Goal: Information Seeking & Learning: Check status

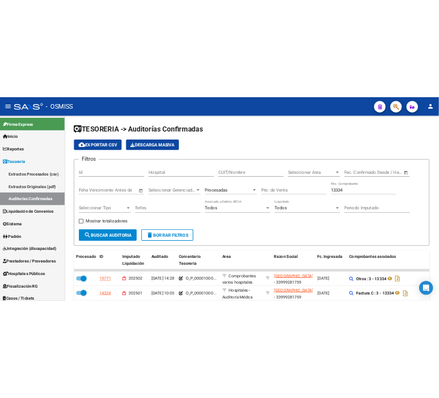
scroll to position [66, 0]
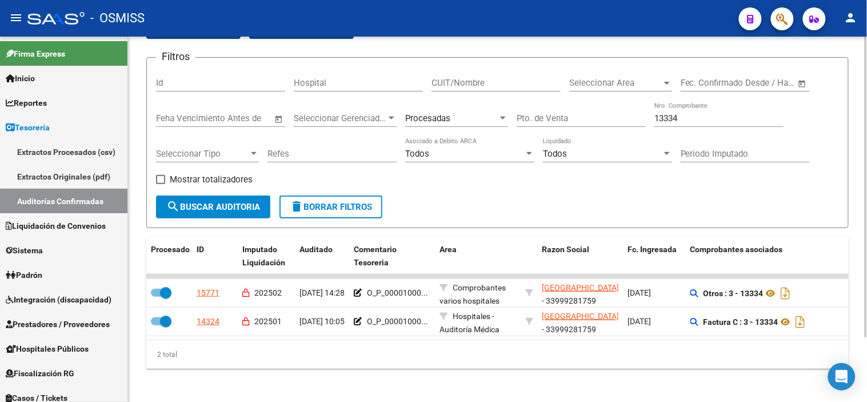
click at [695, 121] on input "13334" at bounding box center [718, 118] width 129 height 10
paste input "72942"
type input "72942"
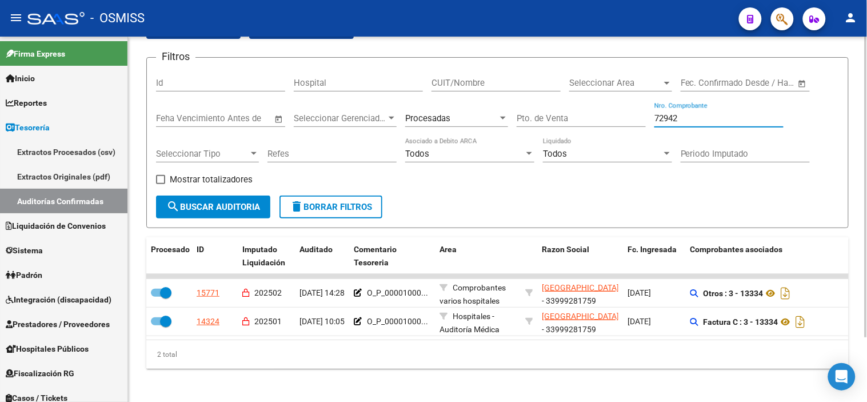
click at [183, 209] on span "search Buscar Auditoria" at bounding box center [213, 207] width 94 height 10
click at [690, 115] on input "72942" at bounding box center [718, 118] width 129 height 10
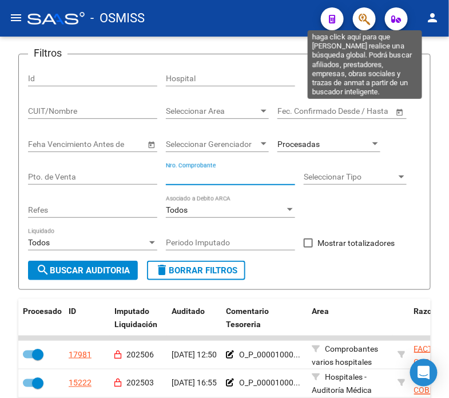
click at [362, 18] on icon "button" at bounding box center [363, 19] width 11 height 13
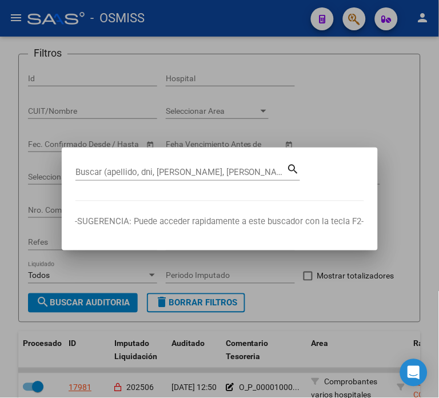
click at [189, 166] on div "Buscar (apellido, dni, cuil, nro traspaso, cuit, obra social)" at bounding box center [180, 171] width 211 height 17
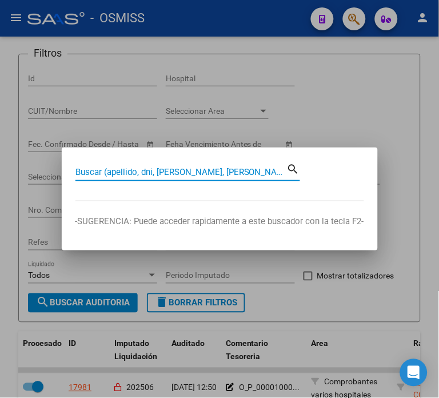
click at [206, 168] on input "Buscar (apellido, dni, cuil, nro traspaso, cuit, obra social)" at bounding box center [180, 172] width 211 height 10
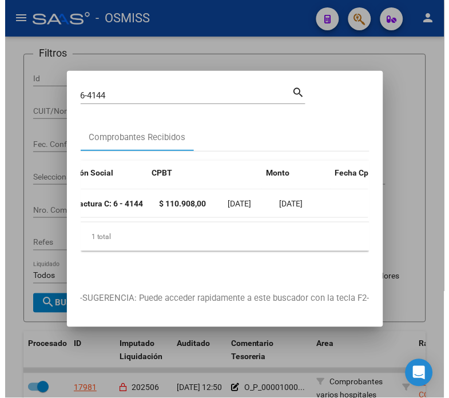
scroll to position [0, 286]
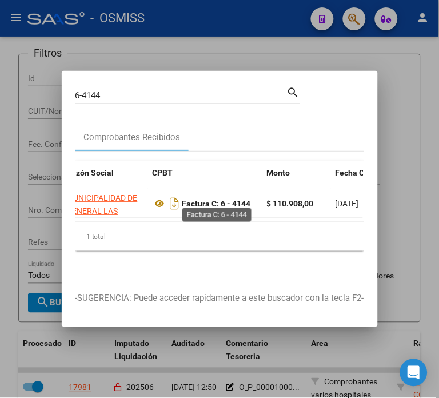
click at [246, 199] on strong "Factura C: 6 - 4144" at bounding box center [216, 203] width 69 height 9
click at [245, 199] on strong "Factura C: 6 - 4144" at bounding box center [216, 203] width 69 height 9
click at [242, 199] on strong "Factura C: 6 - 4144" at bounding box center [216, 203] width 69 height 9
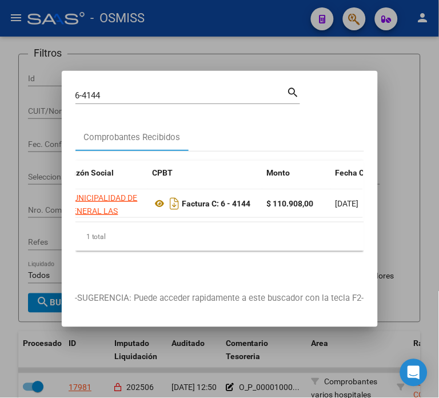
click at [242, 199] on strong "Factura C: 6 - 4144" at bounding box center [216, 203] width 69 height 9
drag, startPoint x: 256, startPoint y: 201, endPoint x: 224, endPoint y: 201, distance: 32.0
click at [224, 201] on div "Factura C: 6 - 4144" at bounding box center [205, 203] width 105 height 18
copy strong "6 - 4144"
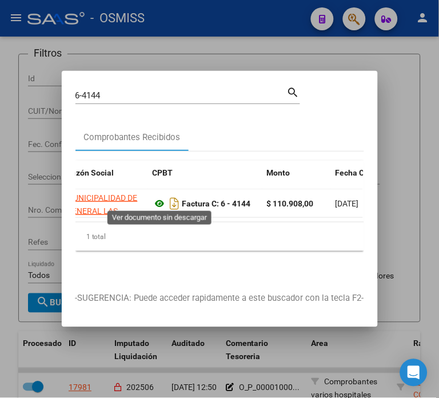
click at [155, 201] on icon at bounding box center [160, 204] width 15 height 14
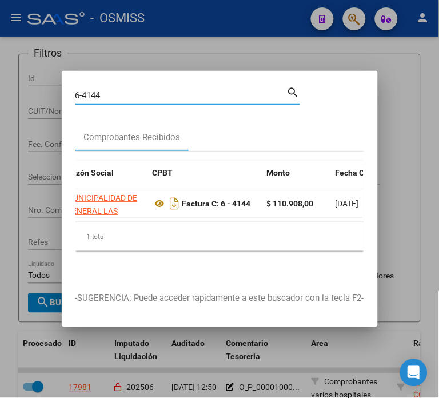
click at [117, 90] on input "6-4144" at bounding box center [180, 95] width 211 height 10
click at [93, 90] on input "72566" at bounding box center [180, 95] width 211 height 10
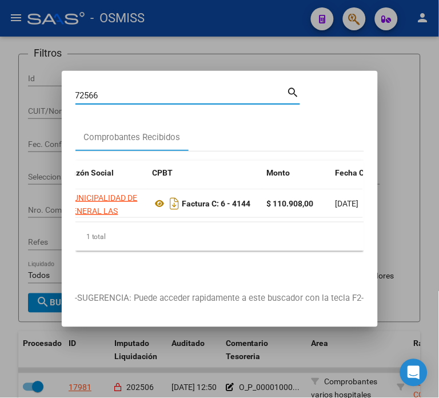
type input "72566"
click at [31, 156] on div at bounding box center [219, 199] width 439 height 398
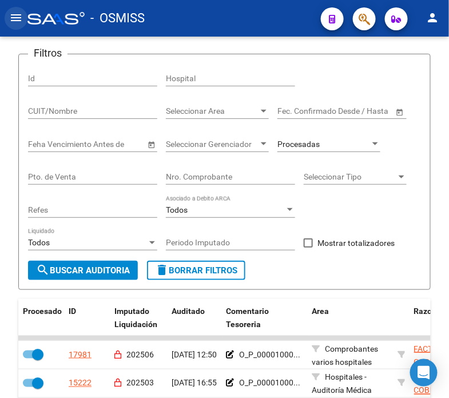
click at [24, 14] on button "menu" at bounding box center [16, 18] width 23 height 23
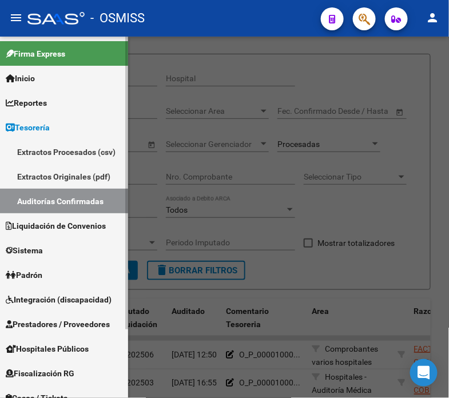
click at [67, 324] on span "Prestadores / Proveedores" at bounding box center [58, 324] width 104 height 13
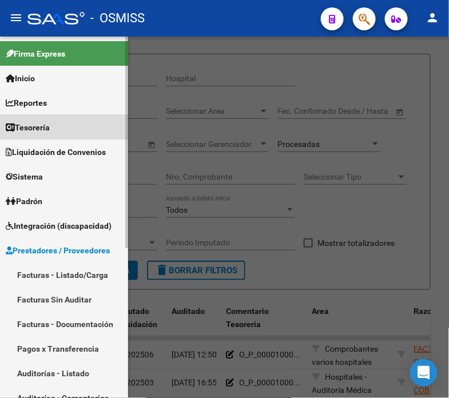
click at [41, 121] on span "Tesorería" at bounding box center [28, 127] width 44 height 13
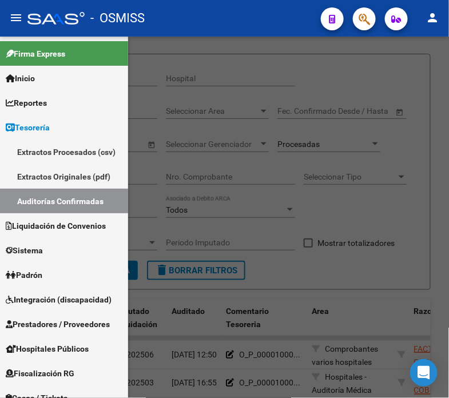
click at [290, 204] on div at bounding box center [224, 217] width 449 height 361
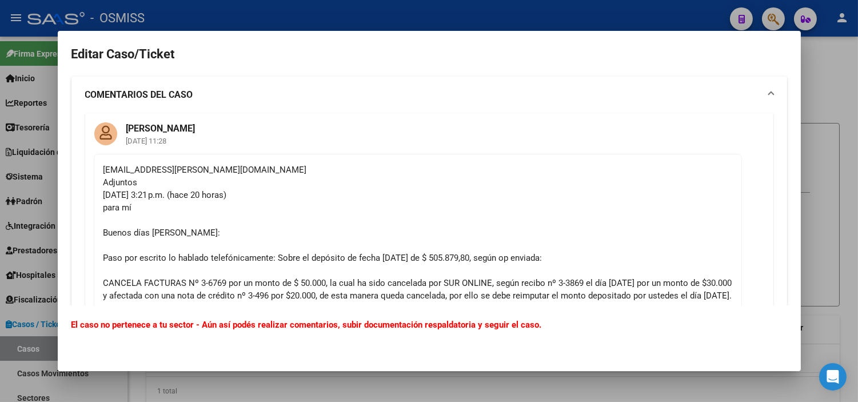
scroll to position [3364, 0]
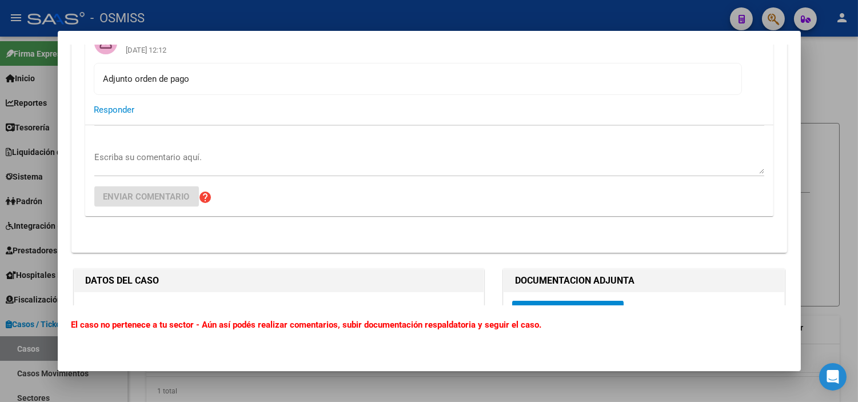
click at [0, 173] on div at bounding box center [429, 201] width 858 height 402
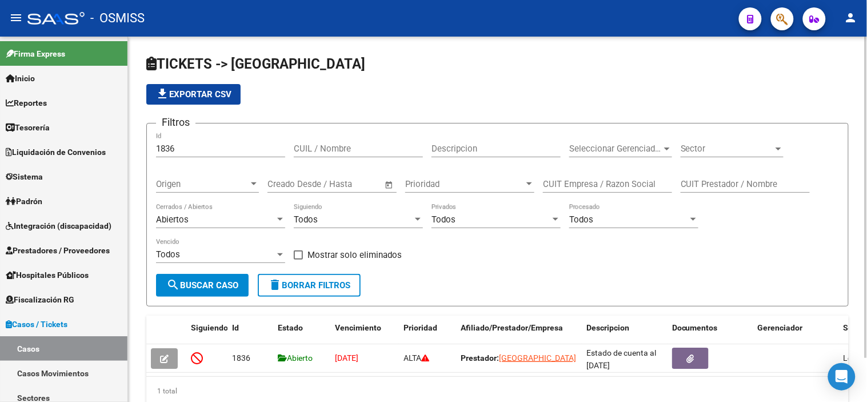
click at [192, 146] on input "1836" at bounding box center [220, 148] width 129 height 10
paste input "2101"
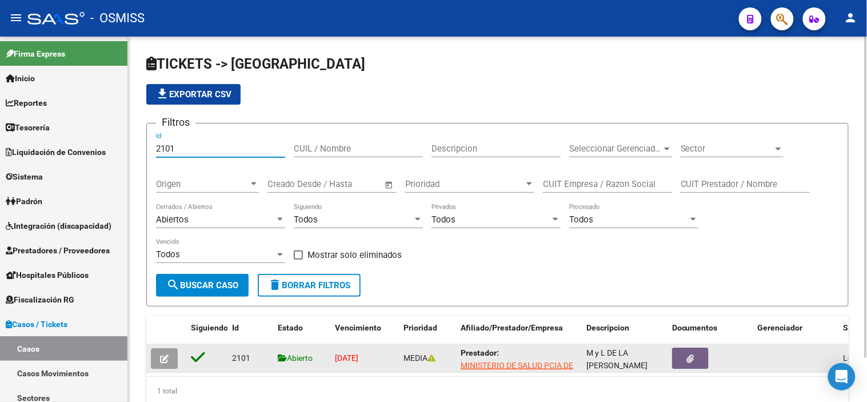
click at [161, 356] on icon "button" at bounding box center [164, 358] width 9 height 9
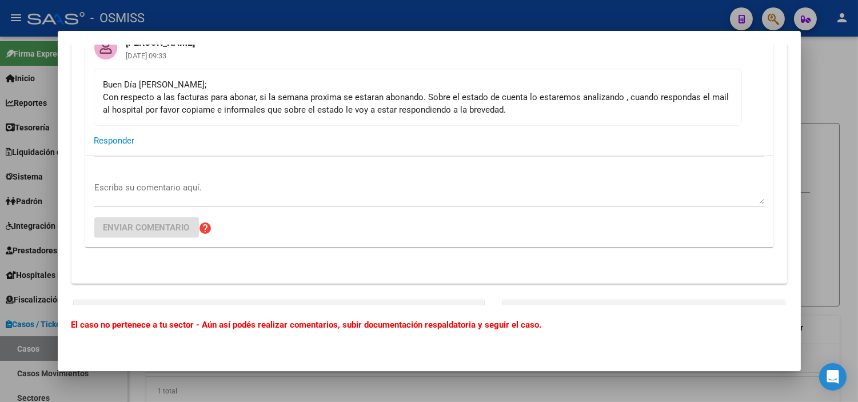
scroll to position [1714, 0]
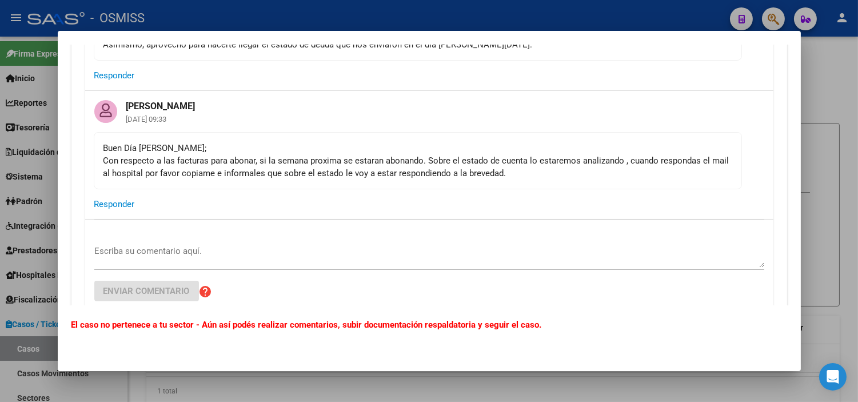
click at [0, 238] on div at bounding box center [429, 201] width 858 height 402
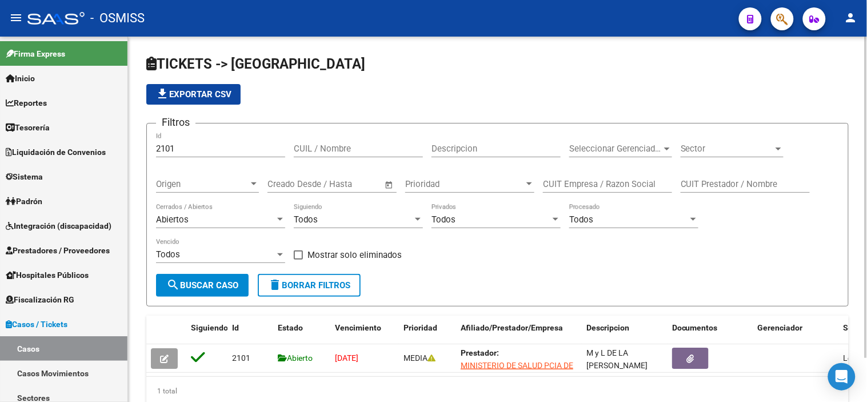
click at [211, 280] on span "search Buscar Caso" at bounding box center [202, 285] width 72 height 10
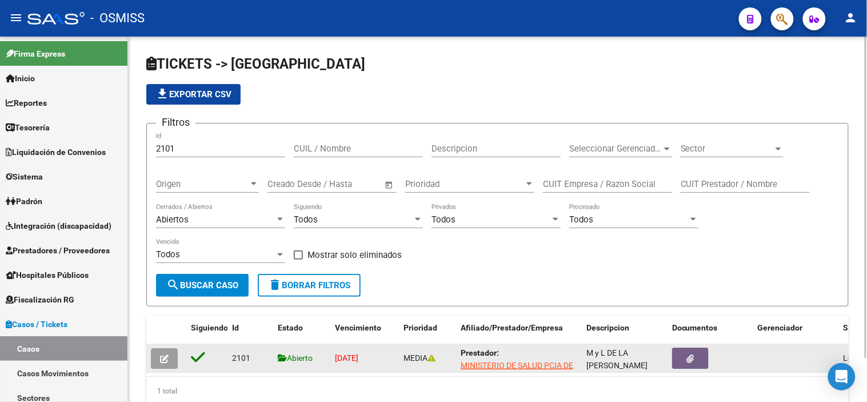
click at [157, 361] on button "button" at bounding box center [164, 358] width 27 height 21
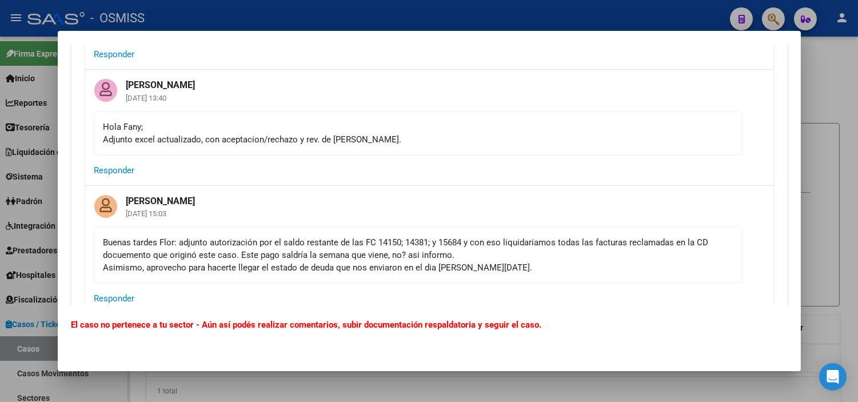
scroll to position [1460, 0]
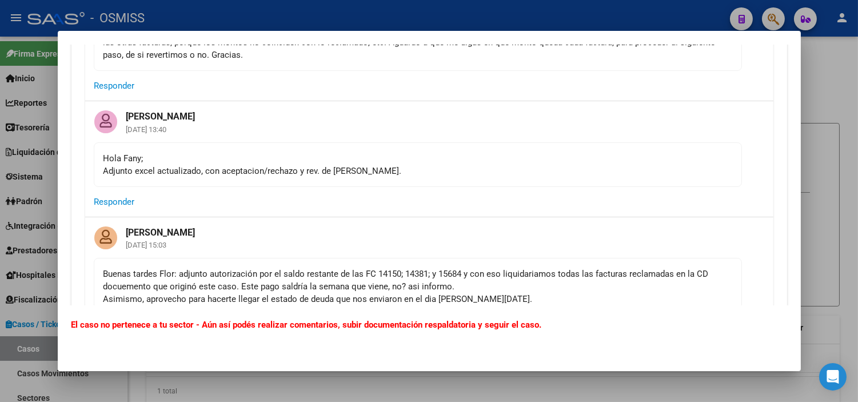
click at [0, 330] on div at bounding box center [429, 201] width 858 height 402
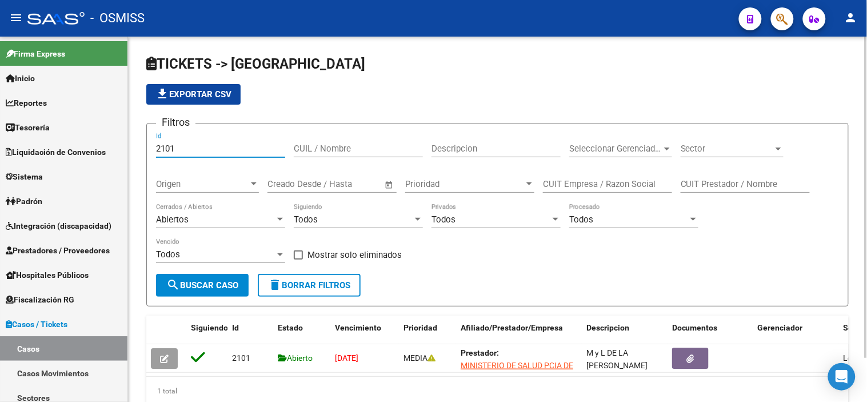
click at [191, 151] on input "2101" at bounding box center [220, 148] width 129 height 10
click at [198, 150] on input "2101" at bounding box center [220, 148] width 129 height 10
paste input "280"
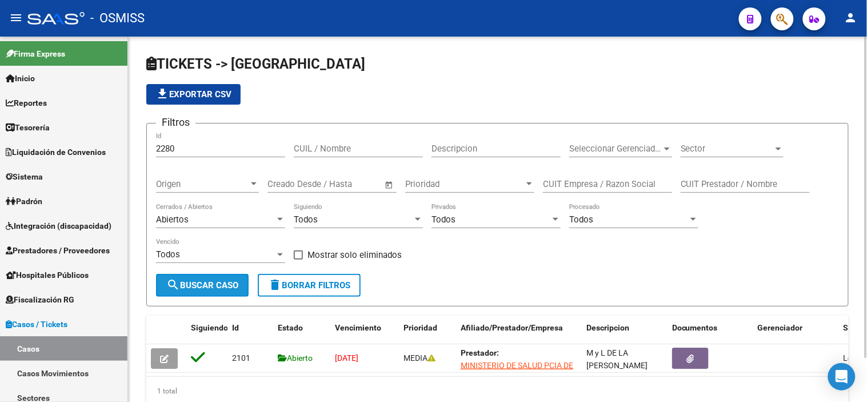
click at [225, 283] on span "search Buscar Caso" at bounding box center [202, 285] width 72 height 10
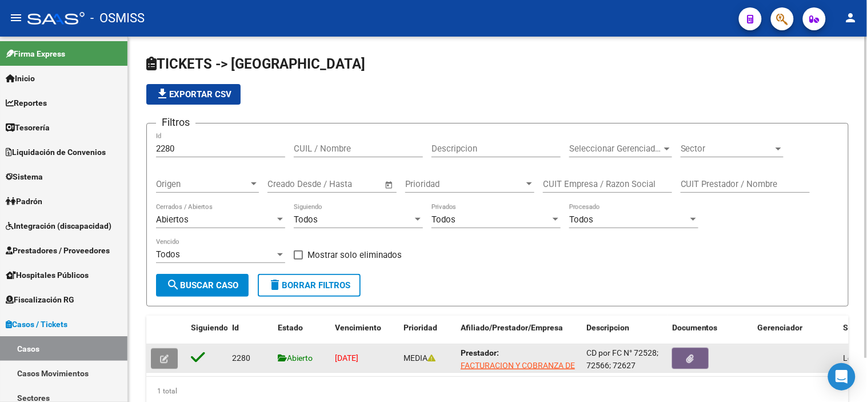
click at [169, 358] on button "button" at bounding box center [164, 358] width 27 height 21
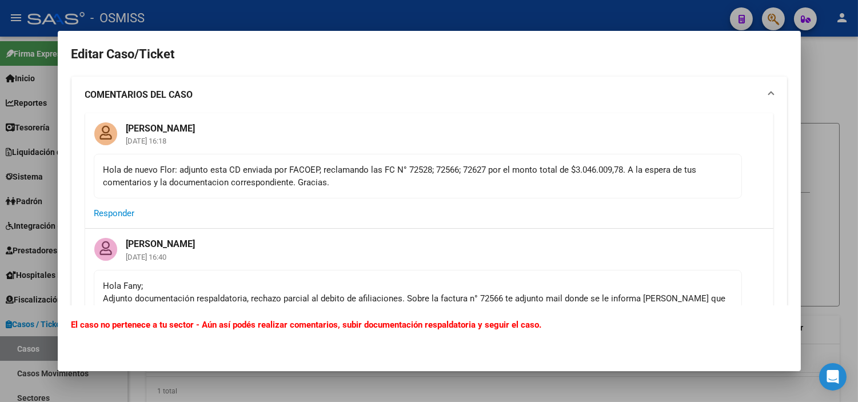
click at [1, 174] on div at bounding box center [429, 201] width 858 height 402
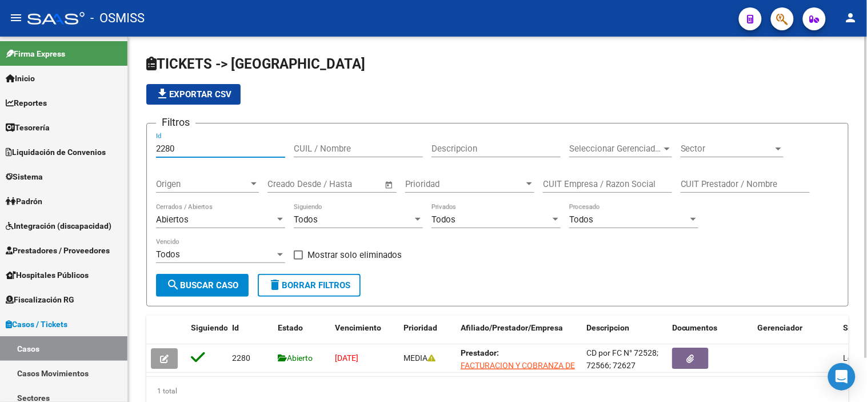
click at [183, 149] on input "2280" at bounding box center [220, 148] width 129 height 10
paste input "1"
type input "2180"
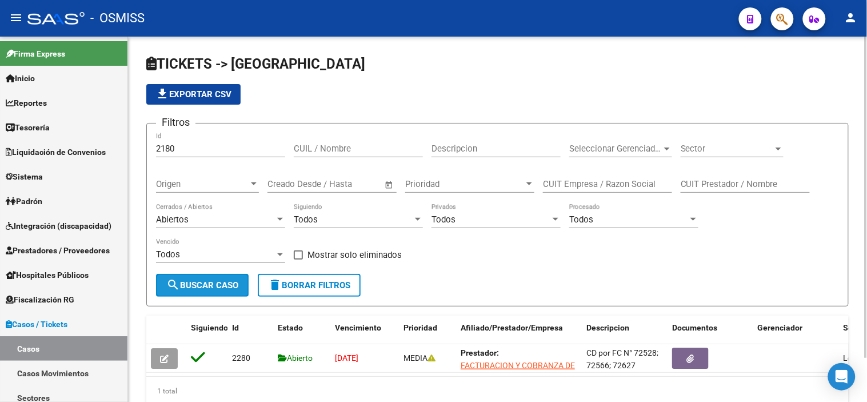
click at [207, 281] on span "search Buscar Caso" at bounding box center [202, 285] width 72 height 10
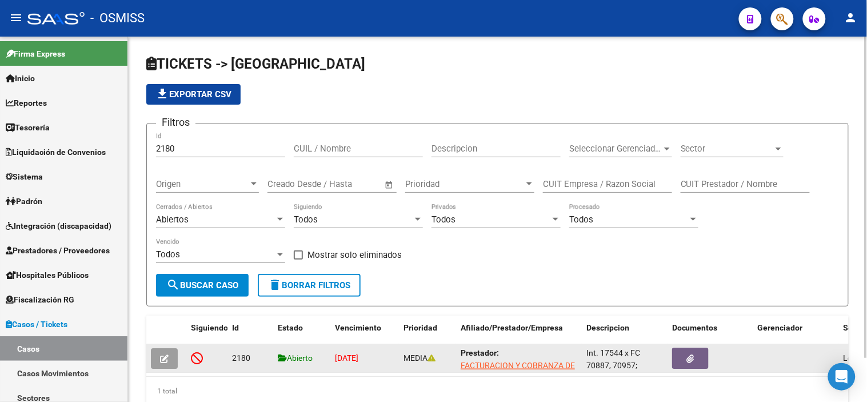
click at [178, 357] on div at bounding box center [166, 358] width 31 height 21
click at [171, 358] on button "button" at bounding box center [164, 358] width 27 height 21
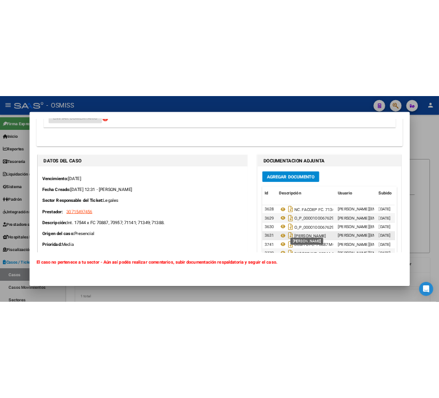
scroll to position [1079, 0]
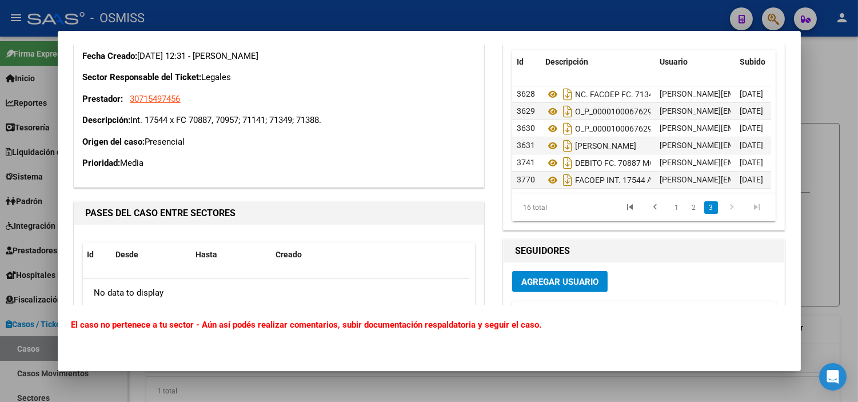
click at [5, 126] on div at bounding box center [429, 201] width 858 height 402
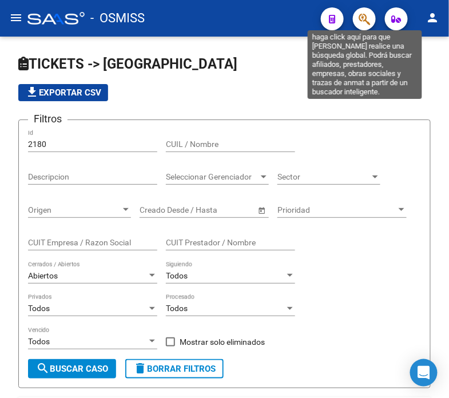
click at [360, 22] on icon "button" at bounding box center [363, 19] width 11 height 13
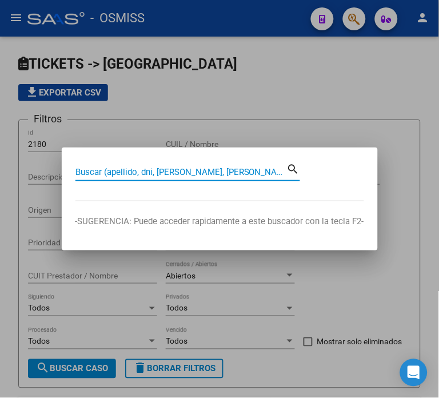
paste input "6 - 4144"
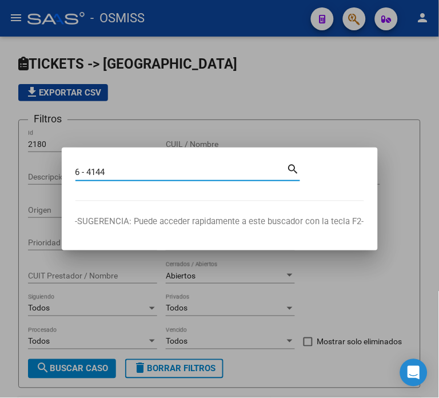
type input "6 - 4144"
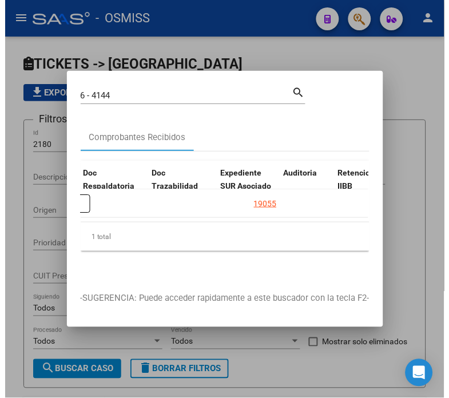
scroll to position [0, 573]
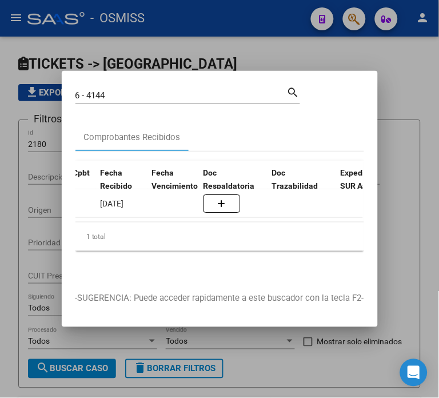
click at [207, 50] on div at bounding box center [219, 199] width 439 height 398
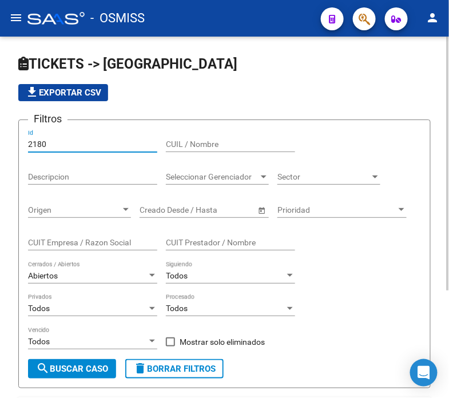
click at [78, 145] on input "2180" at bounding box center [92, 144] width 129 height 10
paste input "2305"
drag, startPoint x: 75, startPoint y: 142, endPoint x: -42, endPoint y: 134, distance: 116.8
click at [0, 134] on html "menu - OSMISS person Firma Express Inicio Calendario SSS Instructivos Contacto …" at bounding box center [224, 199] width 449 height 398
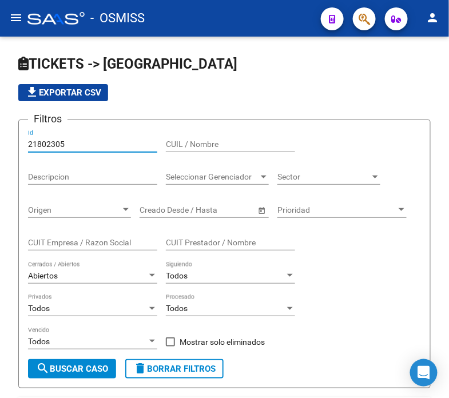
paste input "280"
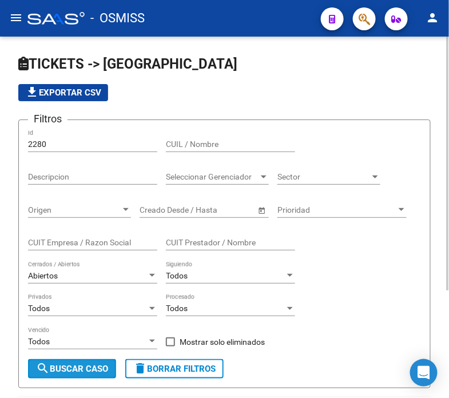
click at [59, 367] on span "search Buscar Caso" at bounding box center [72, 368] width 72 height 10
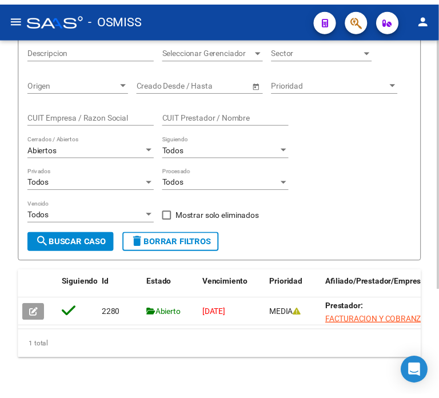
scroll to position [153, 0]
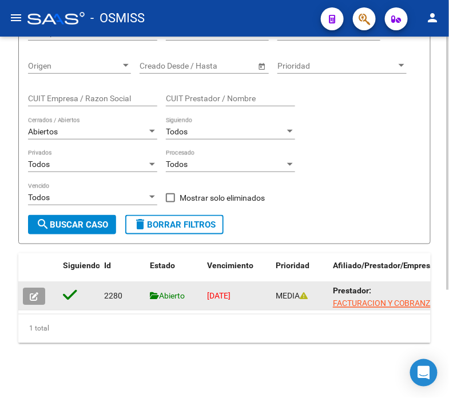
click at [40, 287] on button "button" at bounding box center [34, 295] width 22 height 17
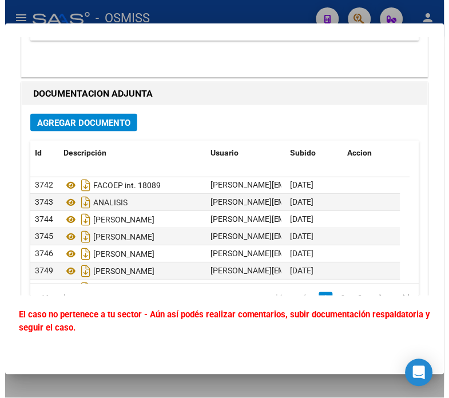
scroll to position [1587, 0]
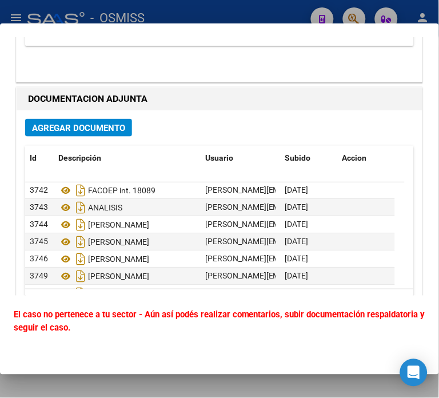
click at [138, 7] on div at bounding box center [219, 199] width 439 height 398
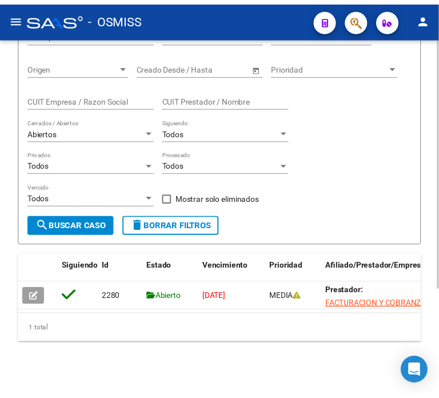
scroll to position [153, 0]
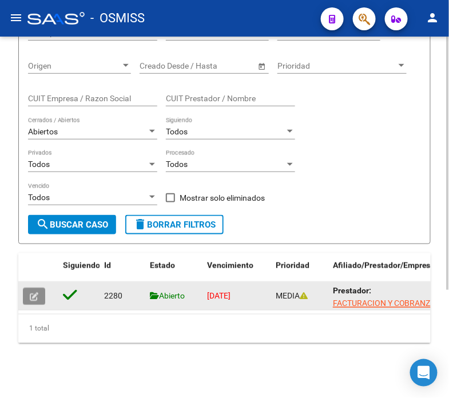
click at [41, 287] on button "button" at bounding box center [34, 295] width 22 height 17
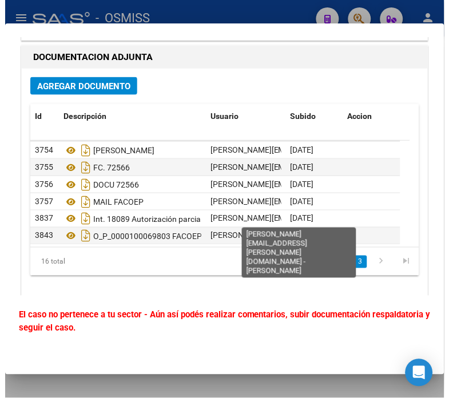
scroll to position [1650, 0]
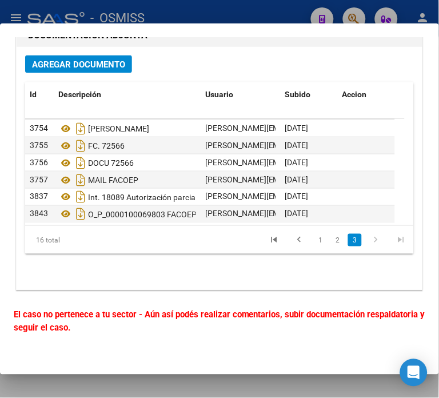
click at [153, 10] on div at bounding box center [219, 199] width 439 height 398
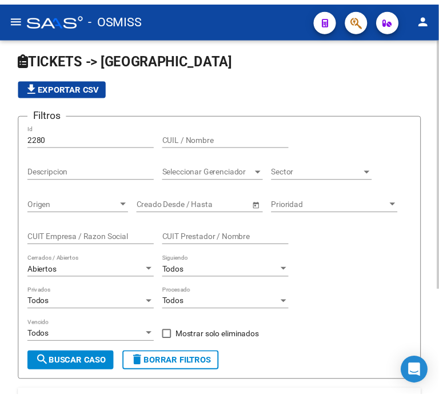
scroll to position [0, 0]
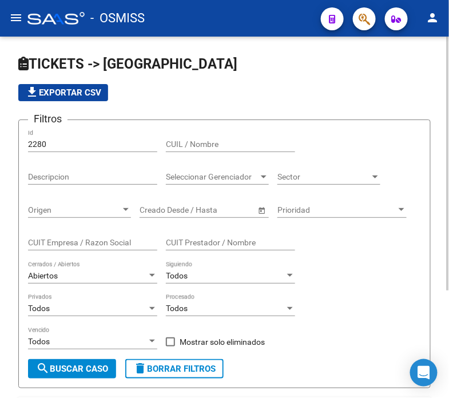
click at [50, 145] on input "2280" at bounding box center [92, 144] width 129 height 10
paste input "305"
type input "2305"
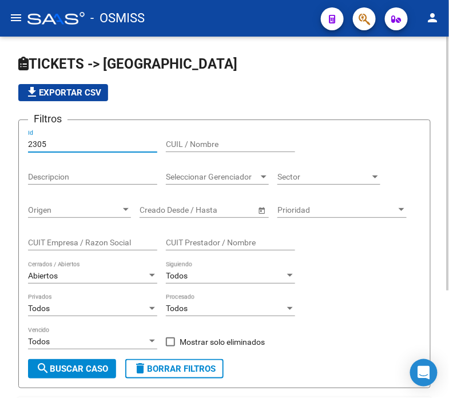
click at [81, 363] on button "search Buscar Caso" at bounding box center [72, 368] width 88 height 19
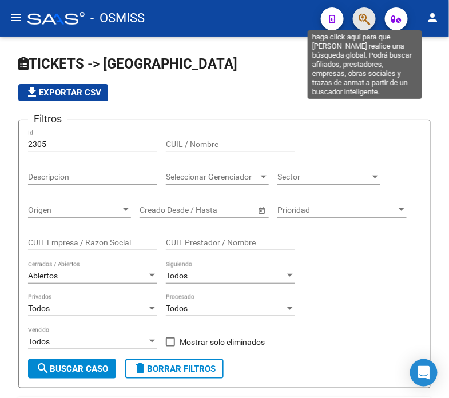
click at [367, 19] on icon "button" at bounding box center [363, 19] width 11 height 13
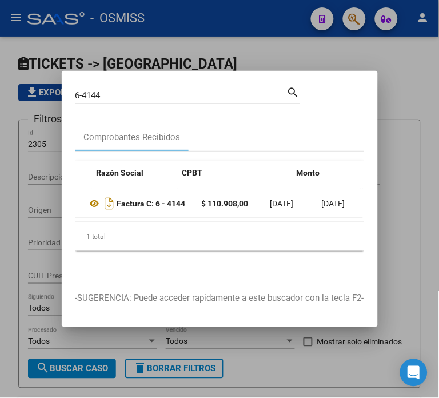
scroll to position [0, 256]
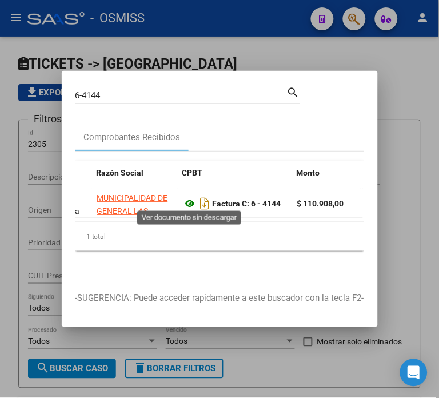
click at [192, 203] on icon at bounding box center [190, 204] width 15 height 14
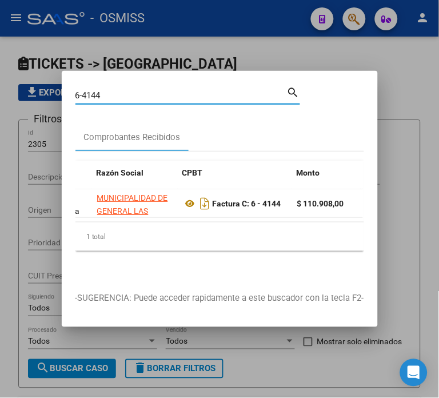
click at [106, 90] on input "6-4144" at bounding box center [180, 95] width 211 height 10
type input "29-2442"
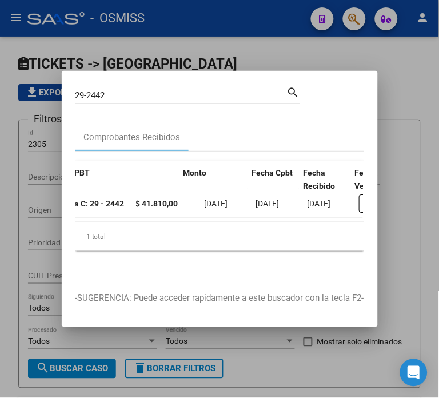
scroll to position [0, 494]
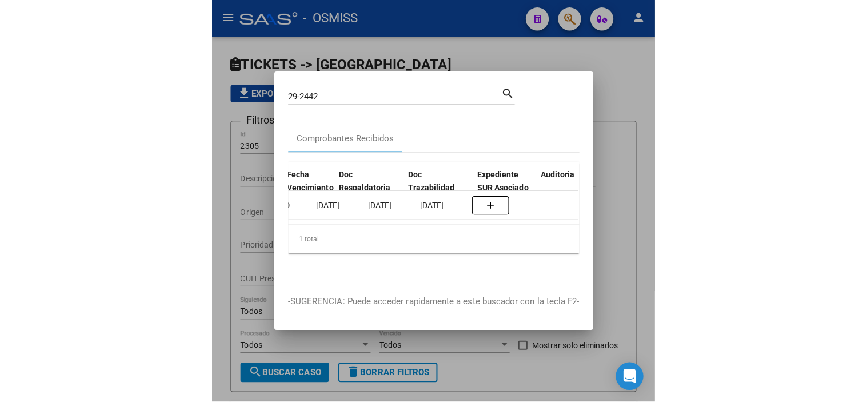
scroll to position [0, 650]
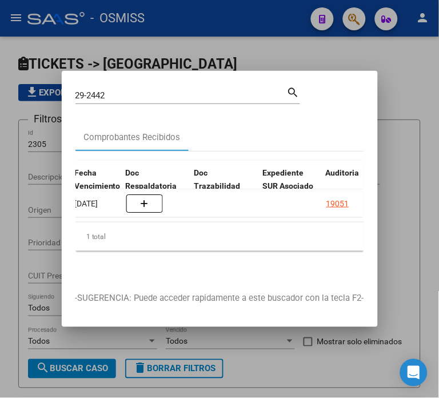
click at [120, 90] on input "29-2442" at bounding box center [180, 95] width 211 height 10
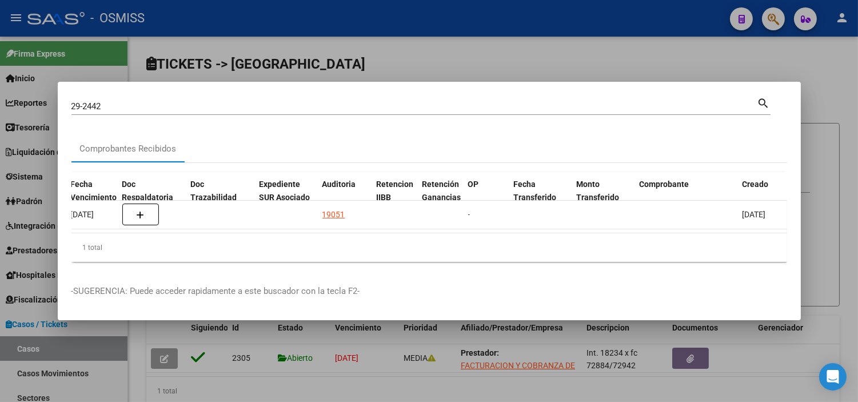
click at [24, 158] on div at bounding box center [429, 201] width 858 height 402
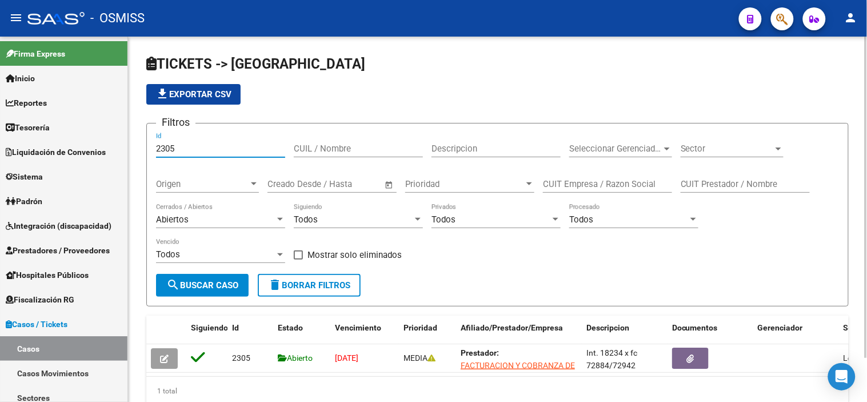
click at [174, 151] on input "2305" at bounding box center [220, 148] width 129 height 10
paste input "659"
type input "2659"
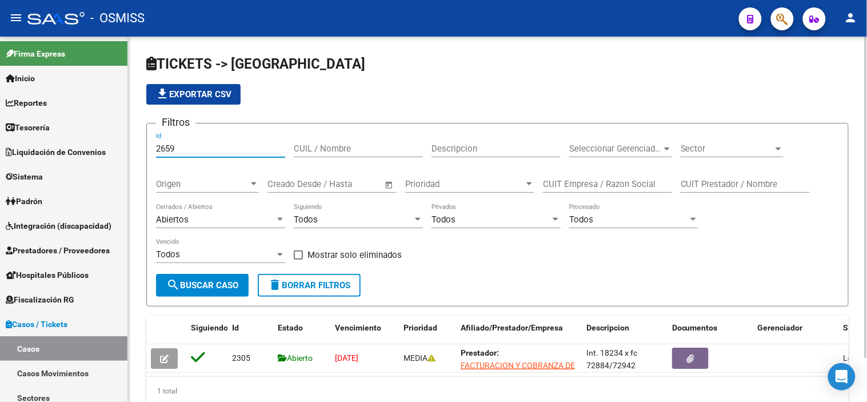
click at [225, 284] on span "search Buscar Caso" at bounding box center [202, 285] width 72 height 10
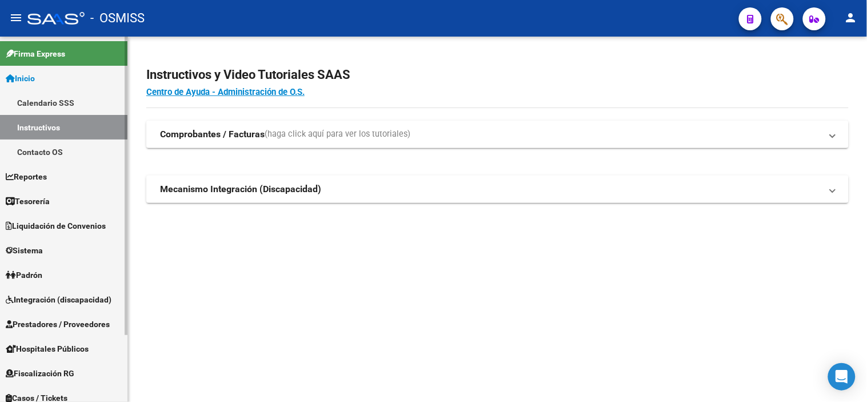
click at [35, 206] on span "Tesorería" at bounding box center [28, 201] width 44 height 13
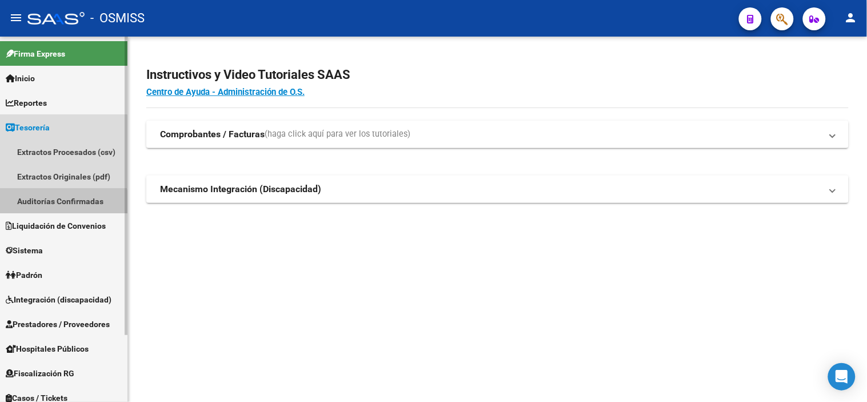
click at [46, 207] on link "Auditorías Confirmadas" at bounding box center [63, 201] width 127 height 25
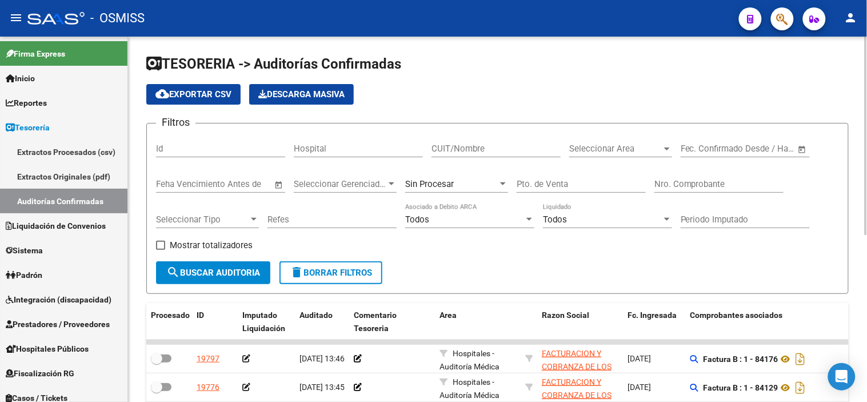
click at [443, 189] on span "Sin Procesar" at bounding box center [429, 184] width 49 height 10
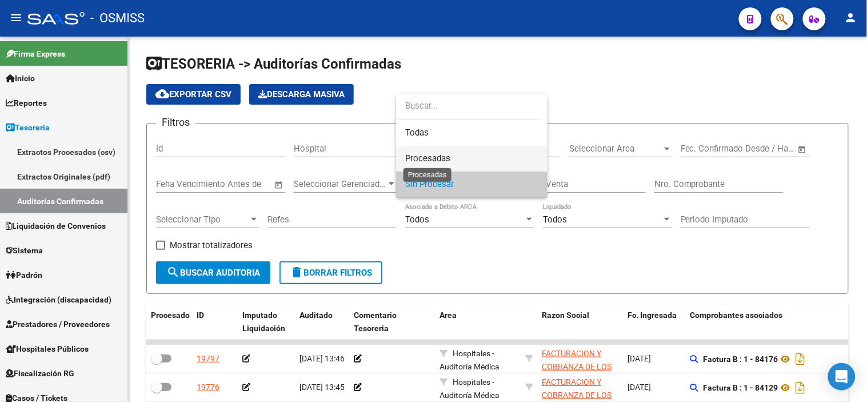
click at [440, 156] on span "Procesadas" at bounding box center [427, 158] width 45 height 10
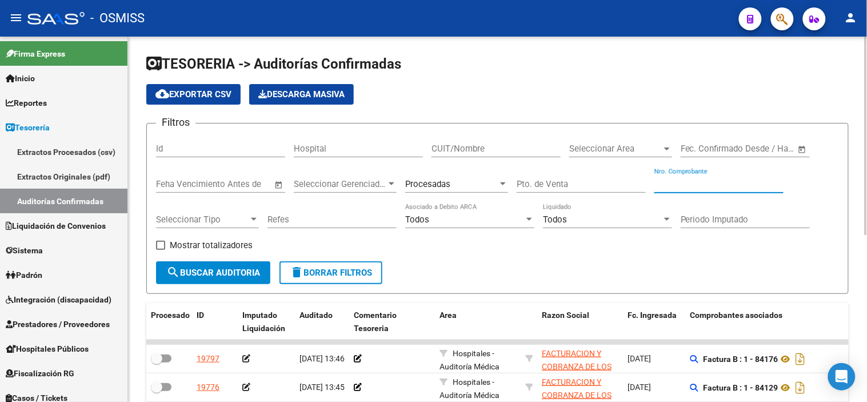
click at [706, 179] on input "Nro. Comprobante" at bounding box center [718, 184] width 129 height 10
type input "72566"
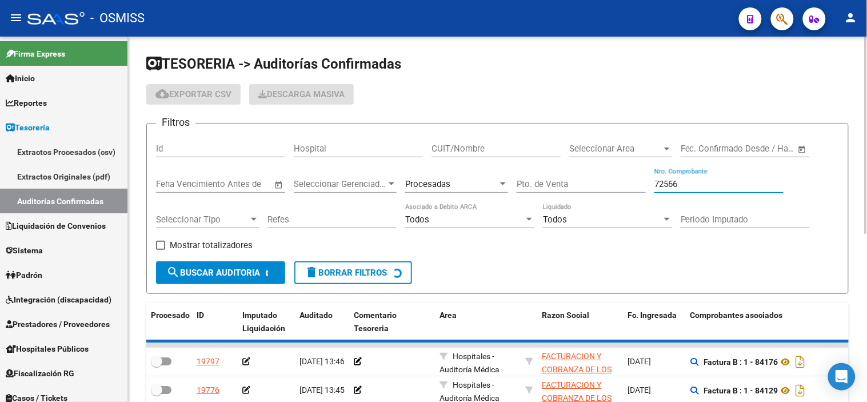
checkbox input "true"
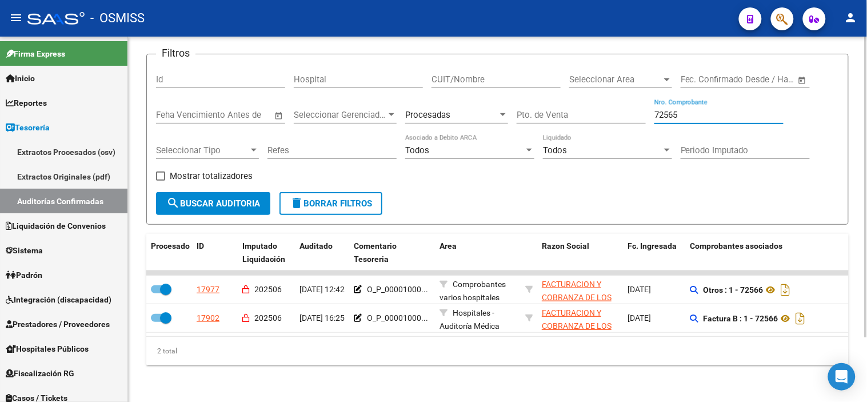
scroll to position [78, 0]
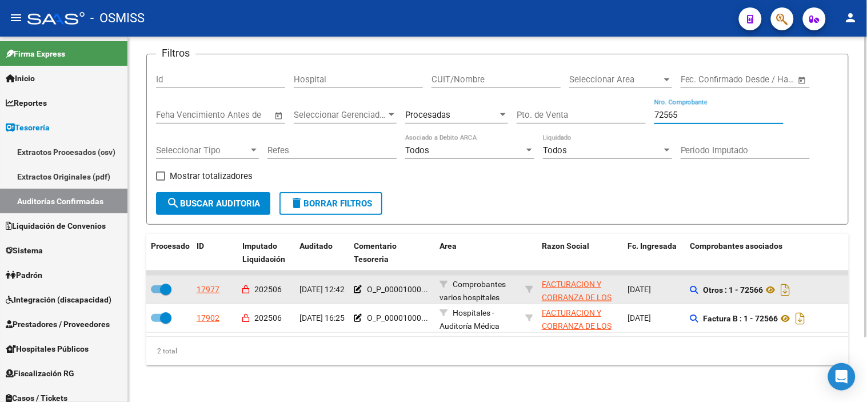
type input "72565"
click at [353, 276] on datatable-body-cell "O_P_00001000..." at bounding box center [392, 289] width 86 height 28
click at [358, 285] on icon at bounding box center [358, 289] width 8 height 8
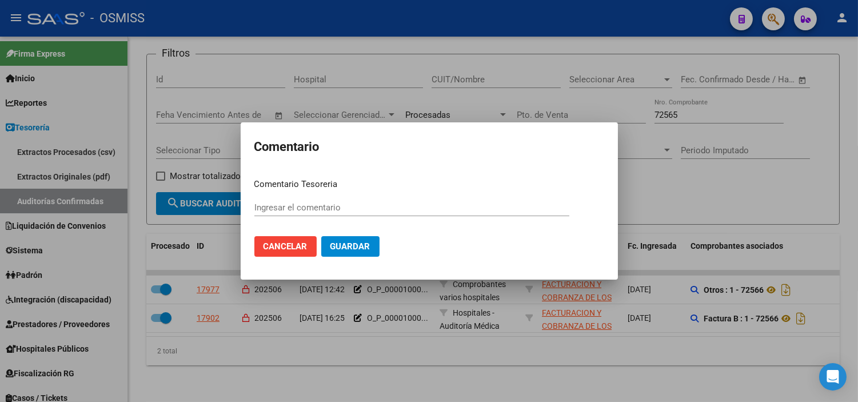
type input "O_P_0000100070424 [DATE]"
drag, startPoint x: 333, startPoint y: 207, endPoint x: 293, endPoint y: 207, distance: 40.6
click at [293, 207] on input "O_P_0000100070424 [DATE]" at bounding box center [411, 207] width 315 height 10
click at [303, 241] on span "Cancelar" at bounding box center [285, 246] width 44 height 10
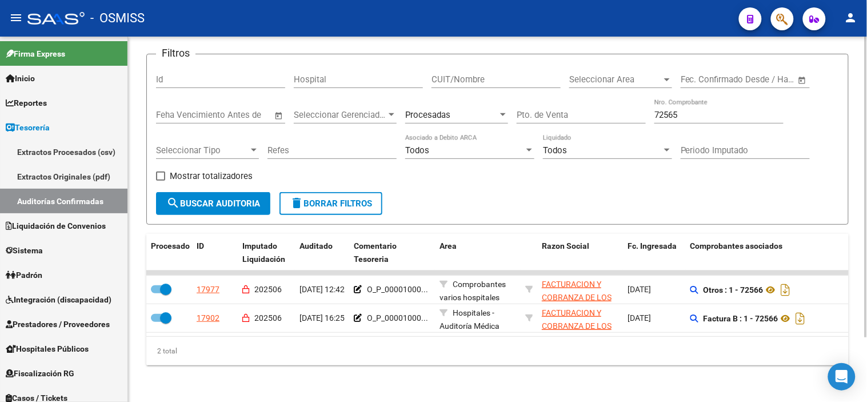
click at [691, 110] on input "72565" at bounding box center [718, 115] width 129 height 10
type input "4"
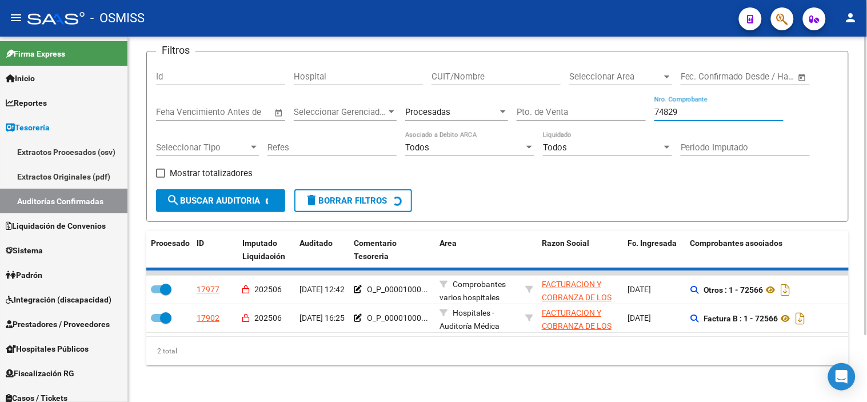
scroll to position [31, 0]
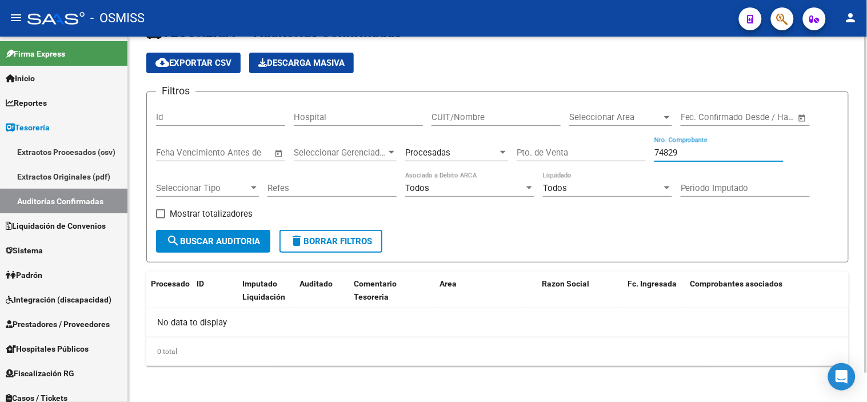
click at [684, 153] on input "74829" at bounding box center [718, 152] width 129 height 10
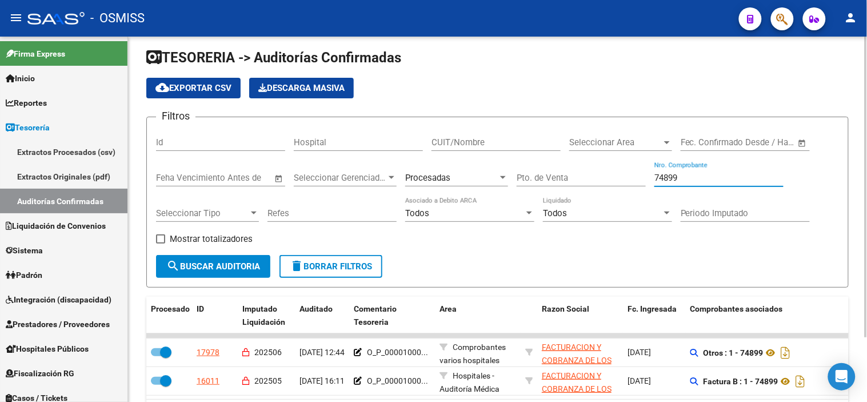
scroll to position [78, 0]
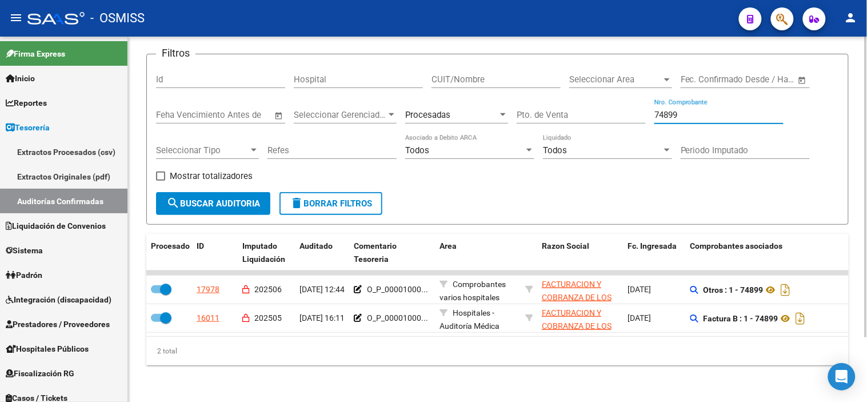
type input "74899"
